Goal: Task Accomplishment & Management: Manage account settings

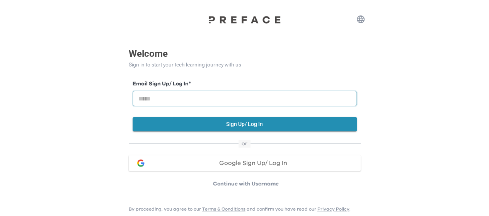
click at [174, 100] on input "email" at bounding box center [245, 98] width 224 height 15
type input "**********"
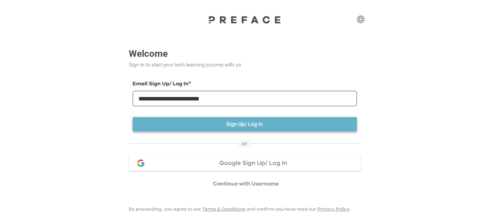
click at [240, 123] on button "Sign Up/ Log In" at bounding box center [245, 124] width 224 height 14
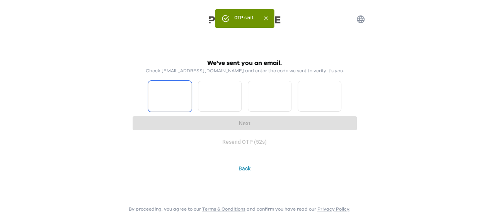
click at [175, 88] on input "Please enter OTP character 1" at bounding box center [170, 96] width 44 height 31
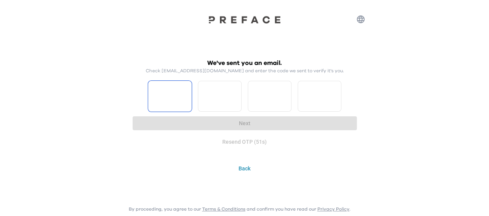
type input "*"
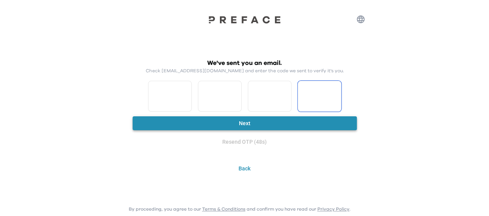
type input "*"
click at [279, 122] on button "Next" at bounding box center [245, 123] width 224 height 14
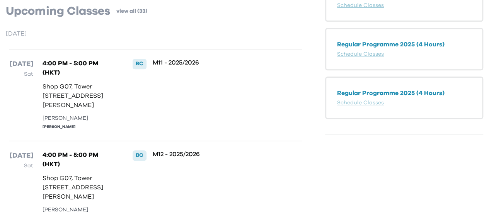
scroll to position [129, 0]
